Goal: Task Accomplishment & Management: Use online tool/utility

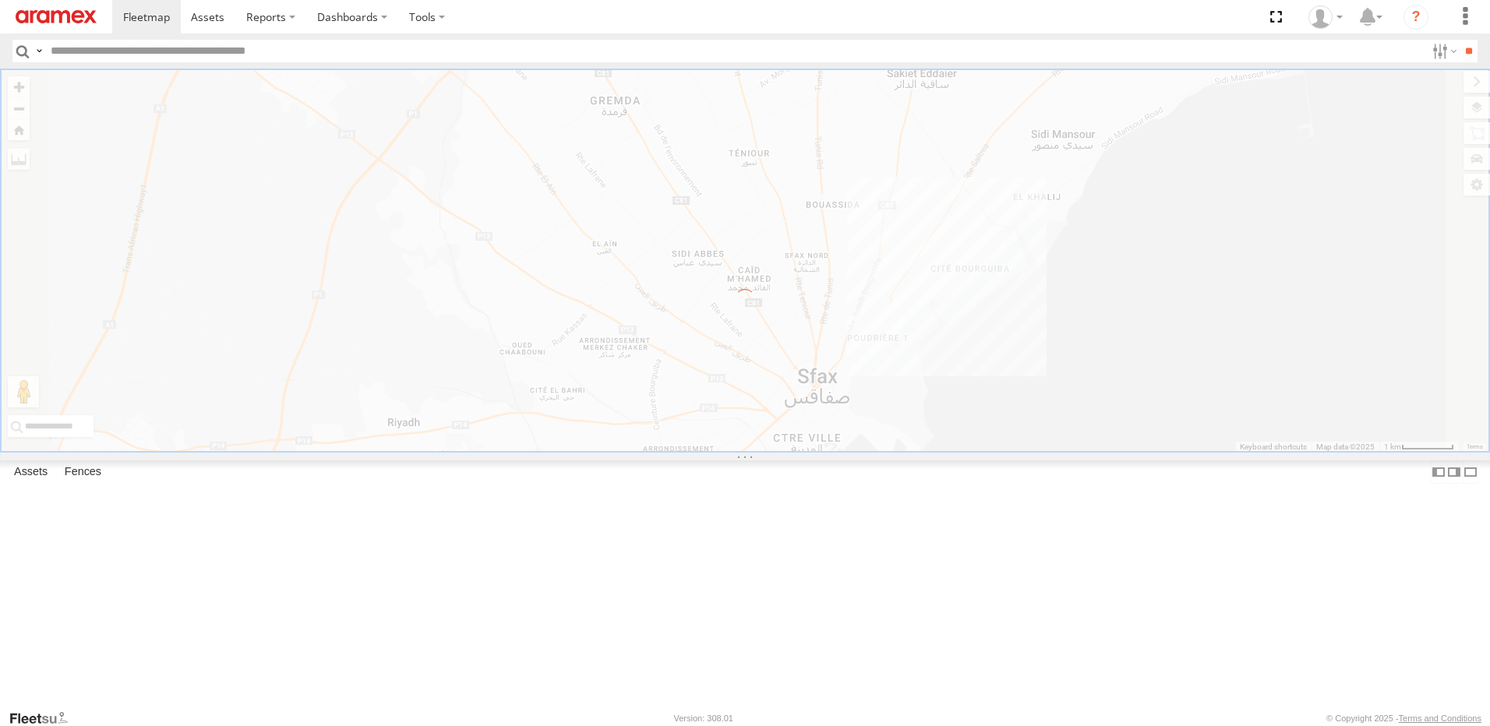
drag, startPoint x: 0, startPoint y: 0, endPoint x: 83, endPoint y: 16, distance: 84.2
click at [83, 16] on img at bounding box center [56, 16] width 81 height 13
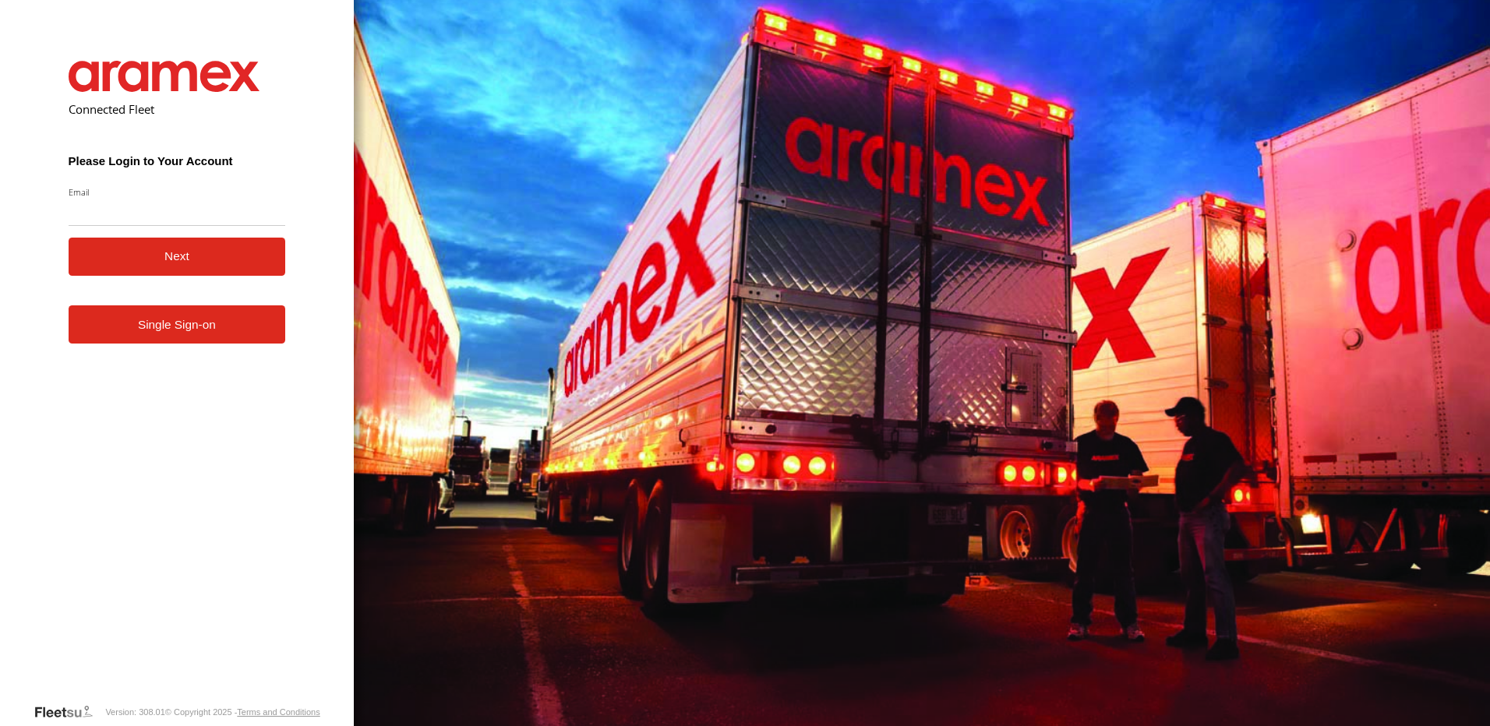
click at [223, 355] on form "Connected Fleet Please Login to Your Account Email Enter a valid login email ad…" at bounding box center [177, 369] width 264 height 665
click at [208, 315] on link "Single Sign-on" at bounding box center [177, 324] width 217 height 38
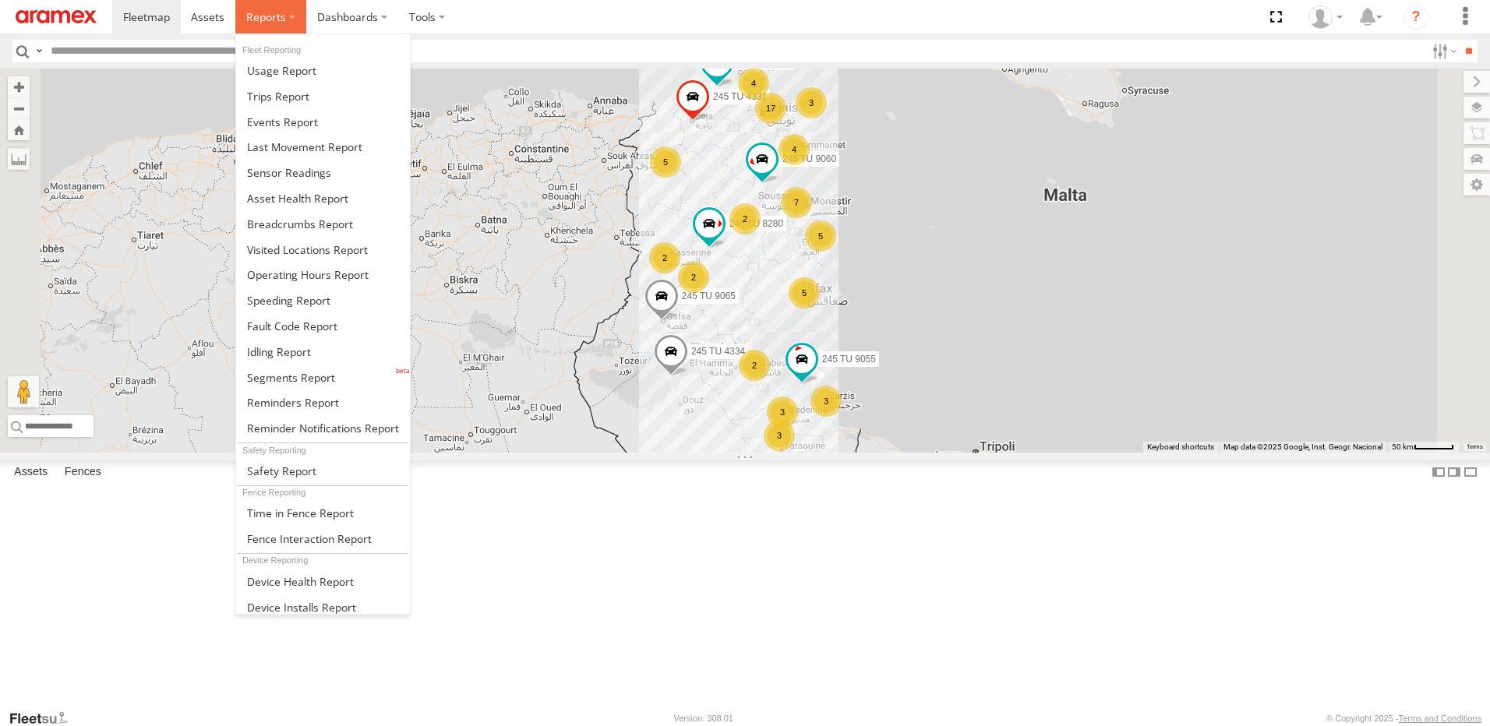
click at [275, 19] on span at bounding box center [266, 16] width 40 height 15
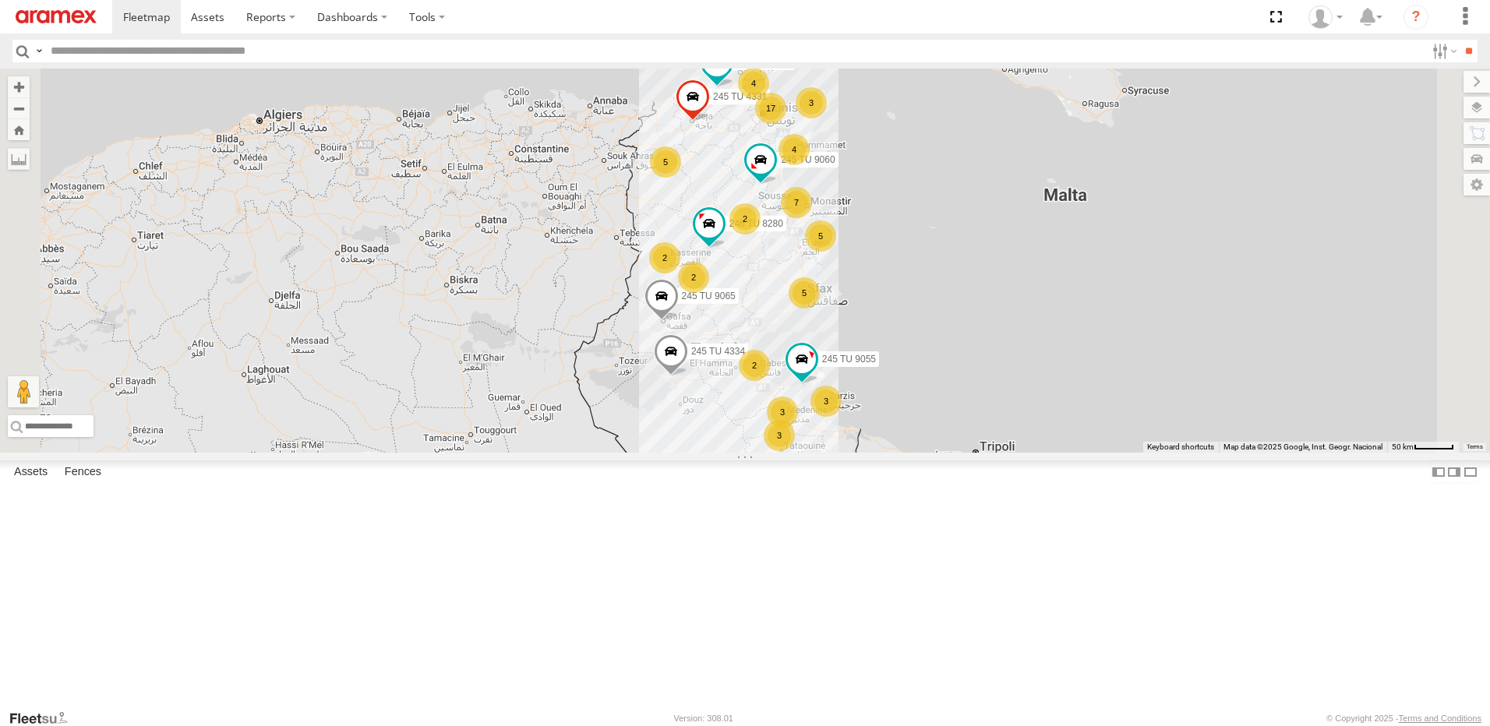
click at [820, 309] on div "5" at bounding box center [804, 292] width 31 height 31
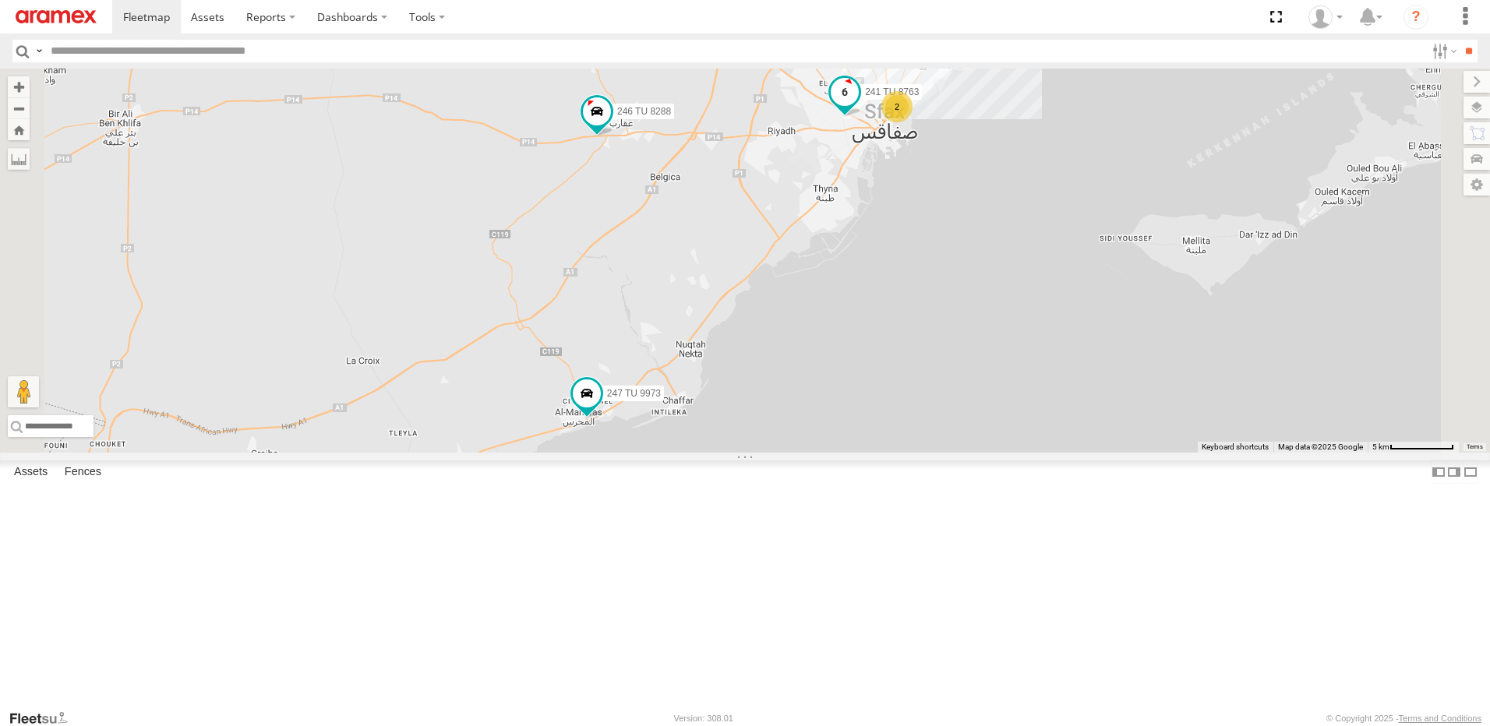
click at [859, 106] on span at bounding box center [845, 92] width 28 height 28
click at [866, 99] on label at bounding box center [850, 93] width 30 height 11
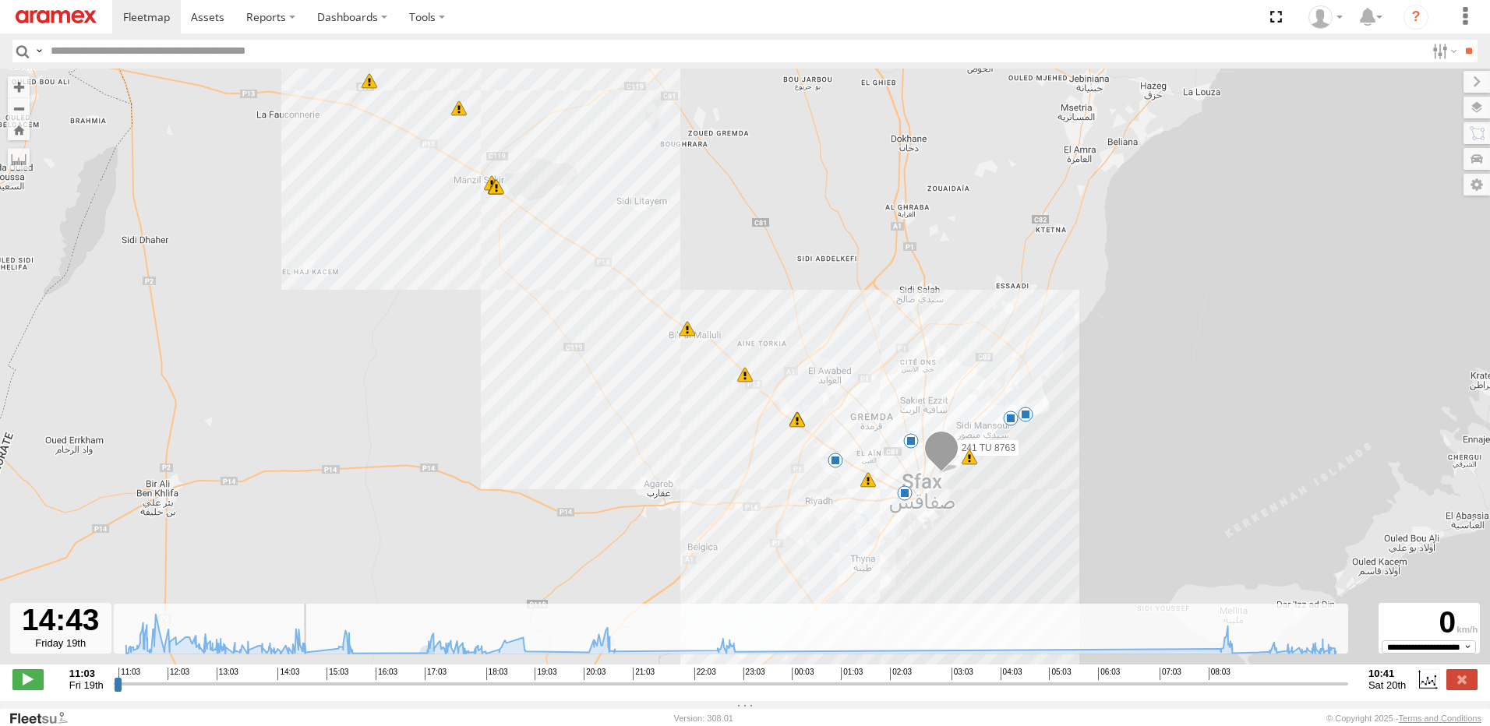
drag, startPoint x: 137, startPoint y: 690, endPoint x: 308, endPoint y: 690, distance: 170.7
click at [308, 690] on input "range" at bounding box center [731, 683] width 1234 height 15
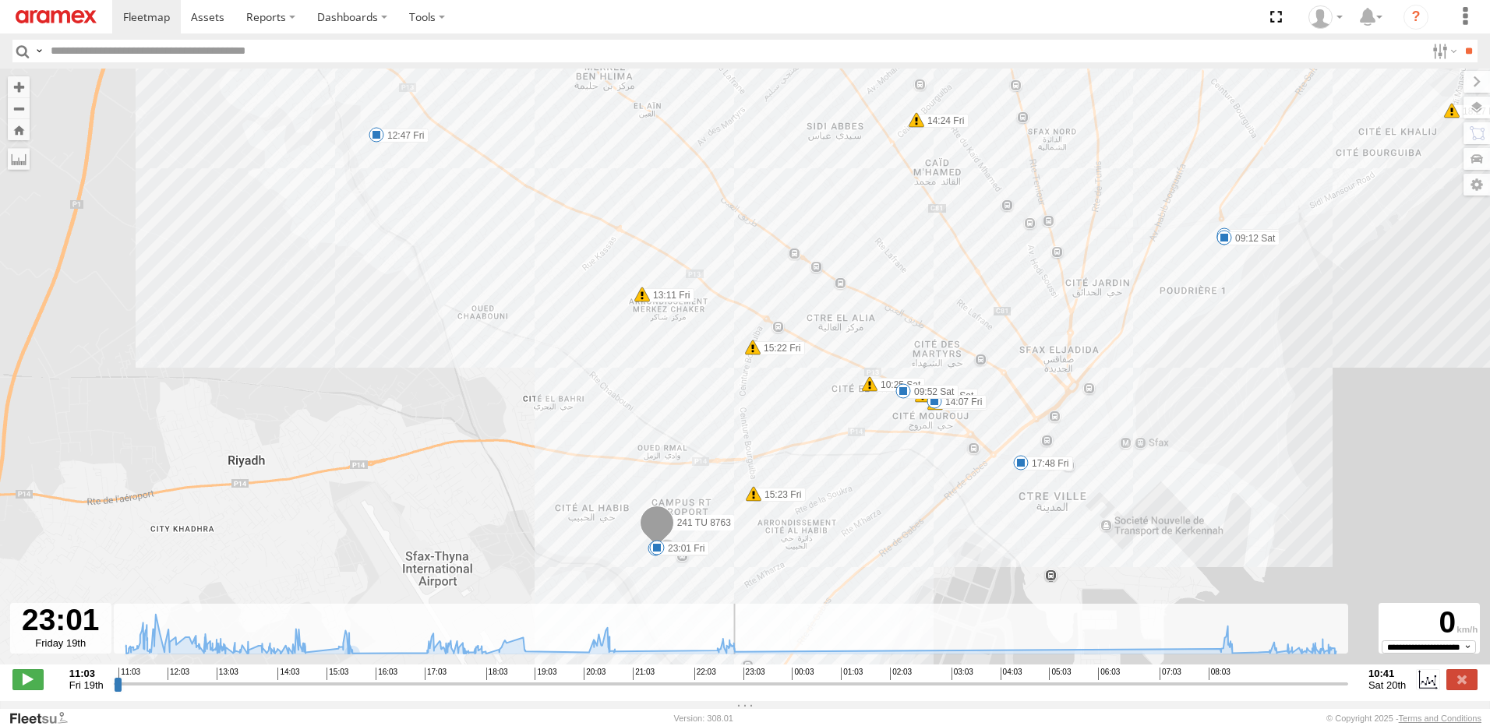
drag, startPoint x: 307, startPoint y: 693, endPoint x: 738, endPoint y: 688, distance: 431.0
type input "**********"
click at [738, 688] on input "range" at bounding box center [731, 683] width 1234 height 15
click at [1460, 690] on label at bounding box center [1461, 679] width 31 height 20
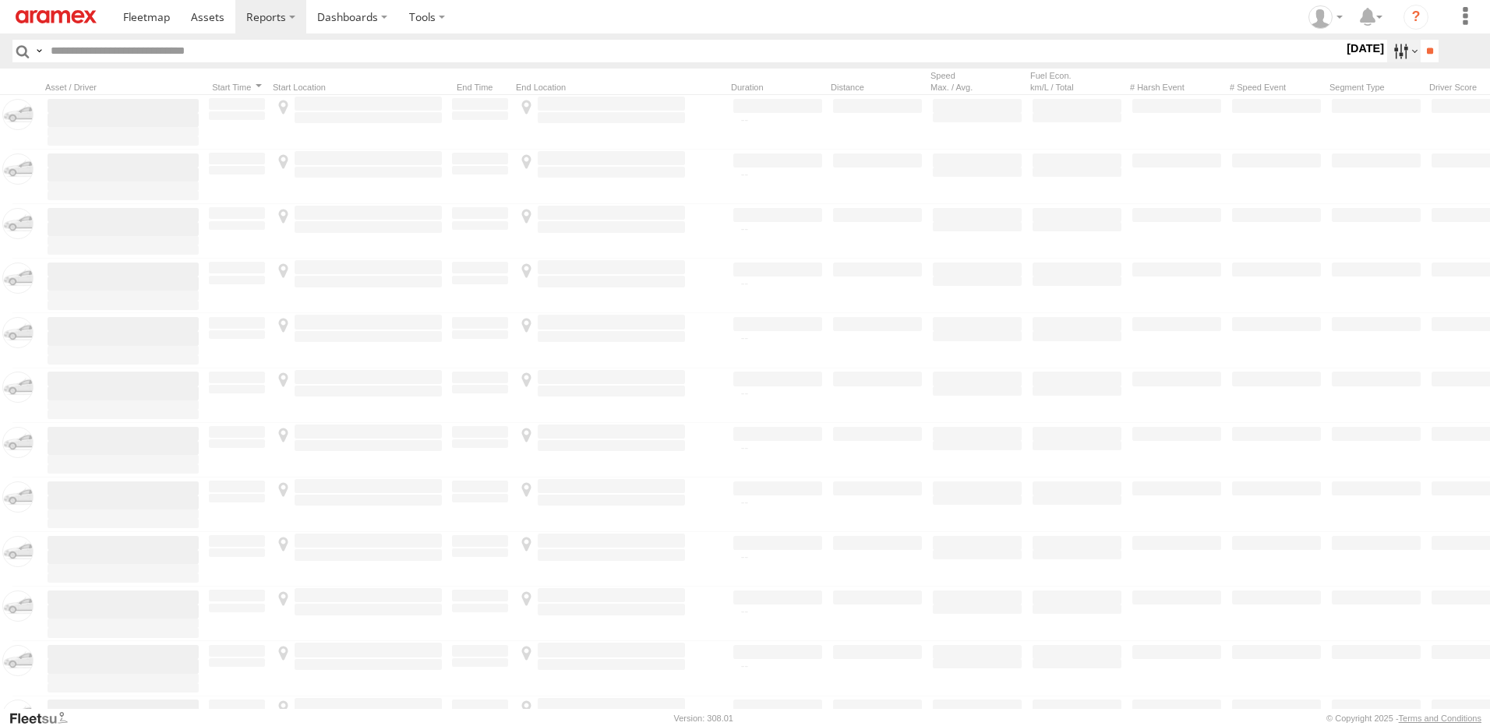
click at [1388, 49] on label at bounding box center [1404, 51] width 34 height 23
click at [0, 0] on span "Yesterday" at bounding box center [0, 0] width 0 height 0
click at [1421, 41] on input "**" at bounding box center [1430, 51] width 18 height 23
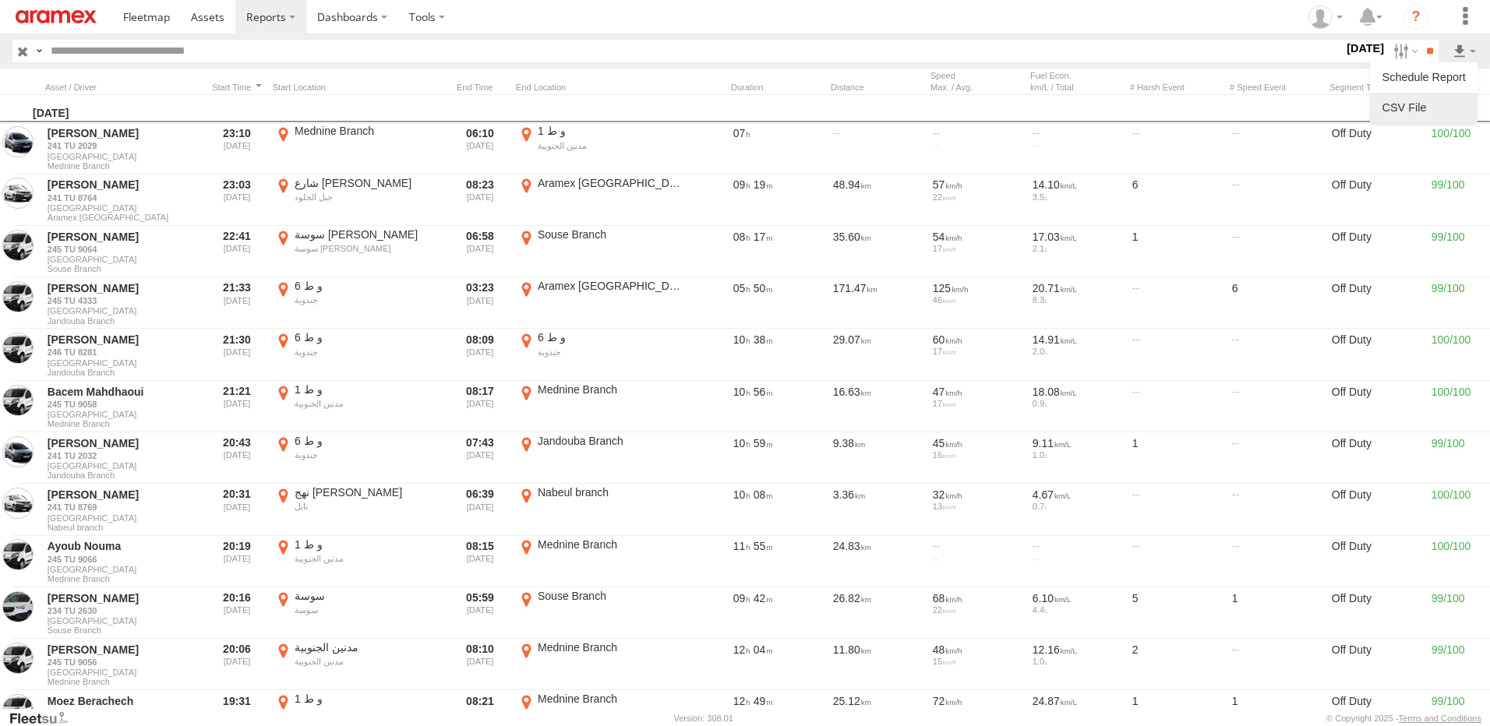
click at [1434, 102] on link at bounding box center [1423, 107] width 95 height 23
